Goal: Transaction & Acquisition: Subscribe to service/newsletter

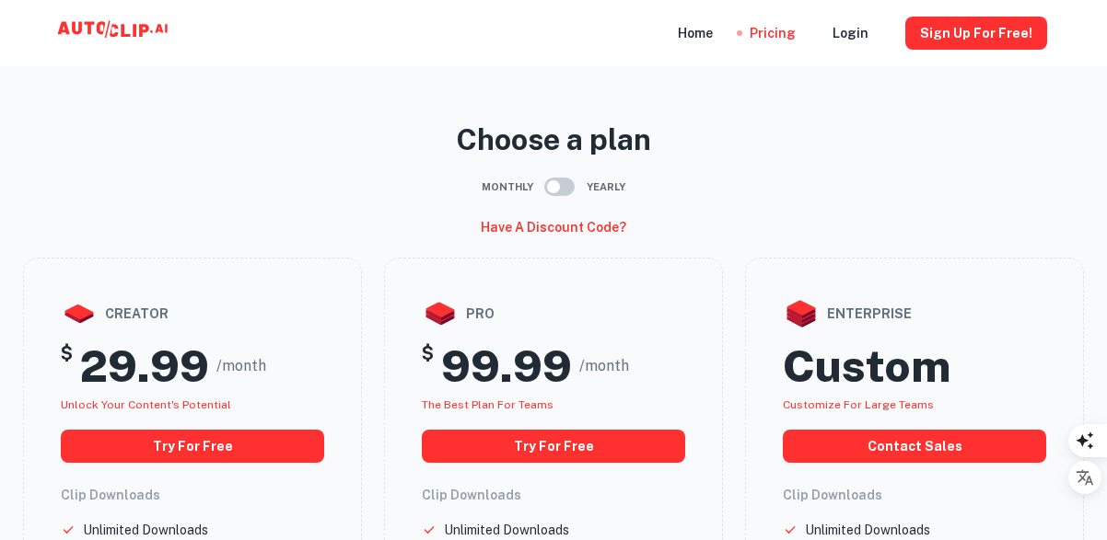
click at [367, 191] on div "Monthly Yearly" at bounding box center [553, 186] width 1061 height 35
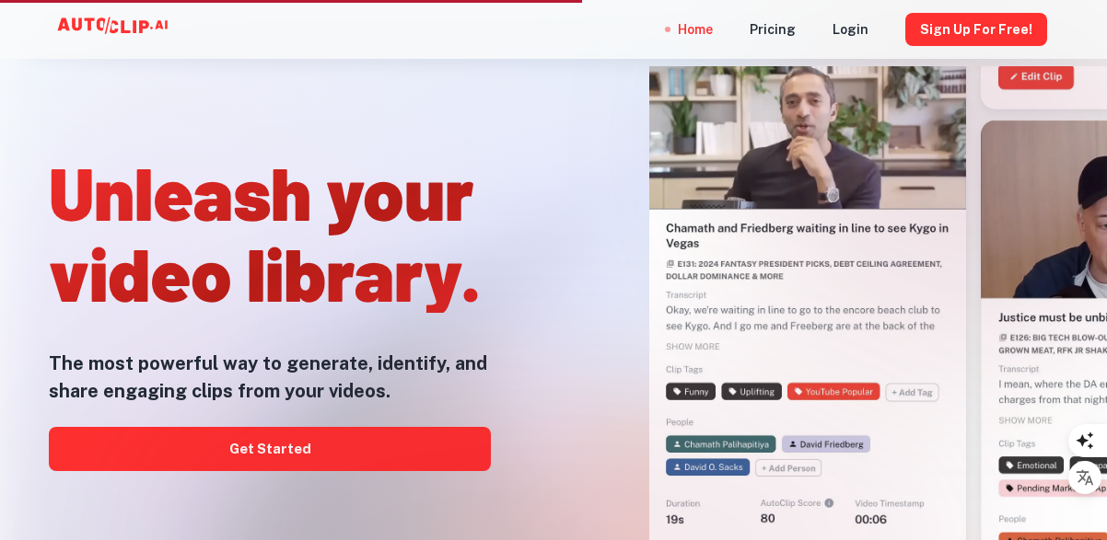
scroll to position [1749, 0]
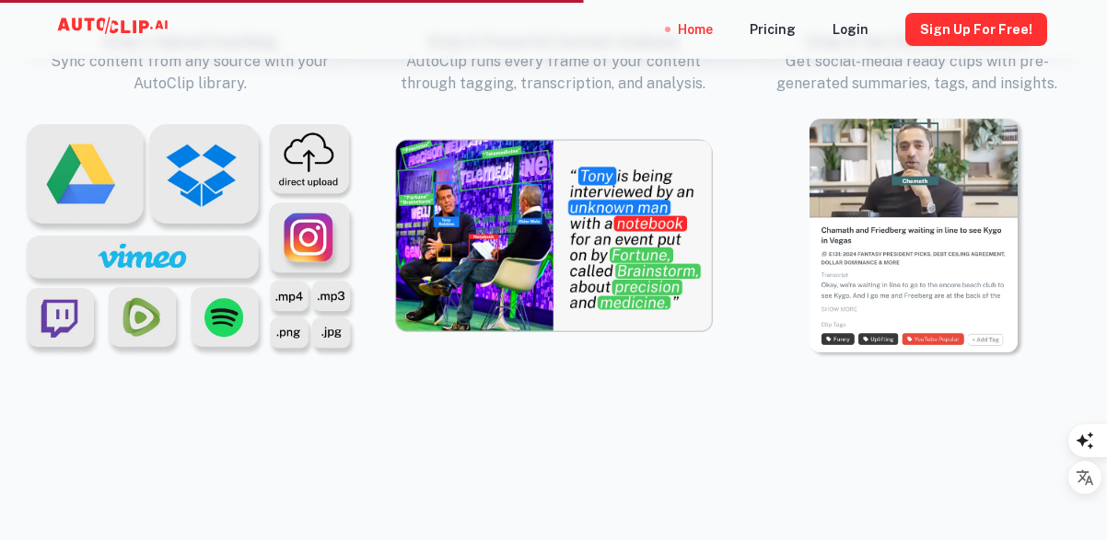
click at [329, 25] on div "Home Pricing Login Sign Up for free!" at bounding box center [553, 29] width 1105 height 59
